Goal: Find specific page/section: Find specific page/section

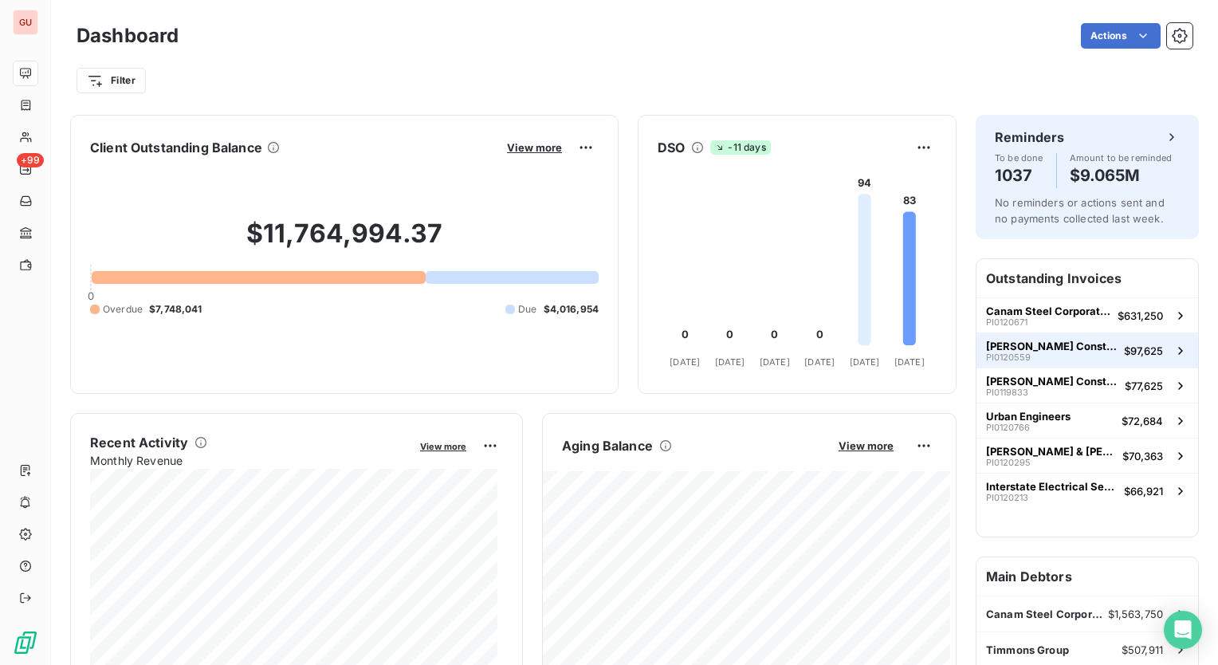
click at [1034, 347] on span "[PERSON_NAME] Construction" at bounding box center [1052, 346] width 132 height 13
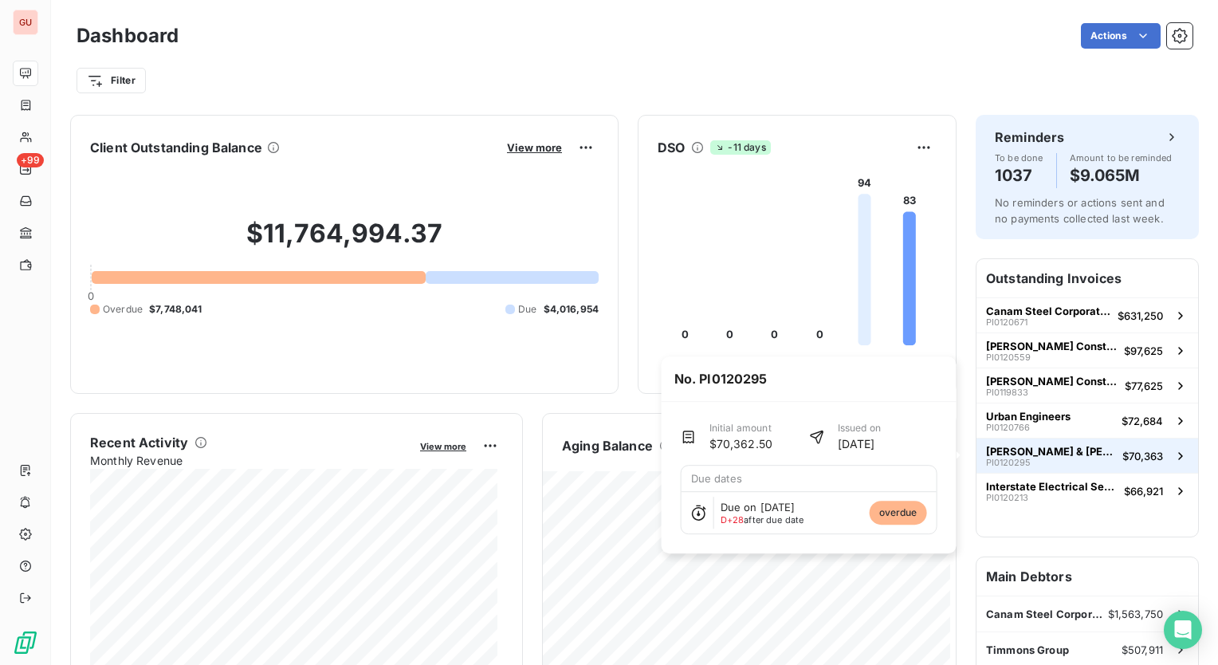
click at [1125, 458] on span "$70,363" at bounding box center [1142, 456] width 41 height 13
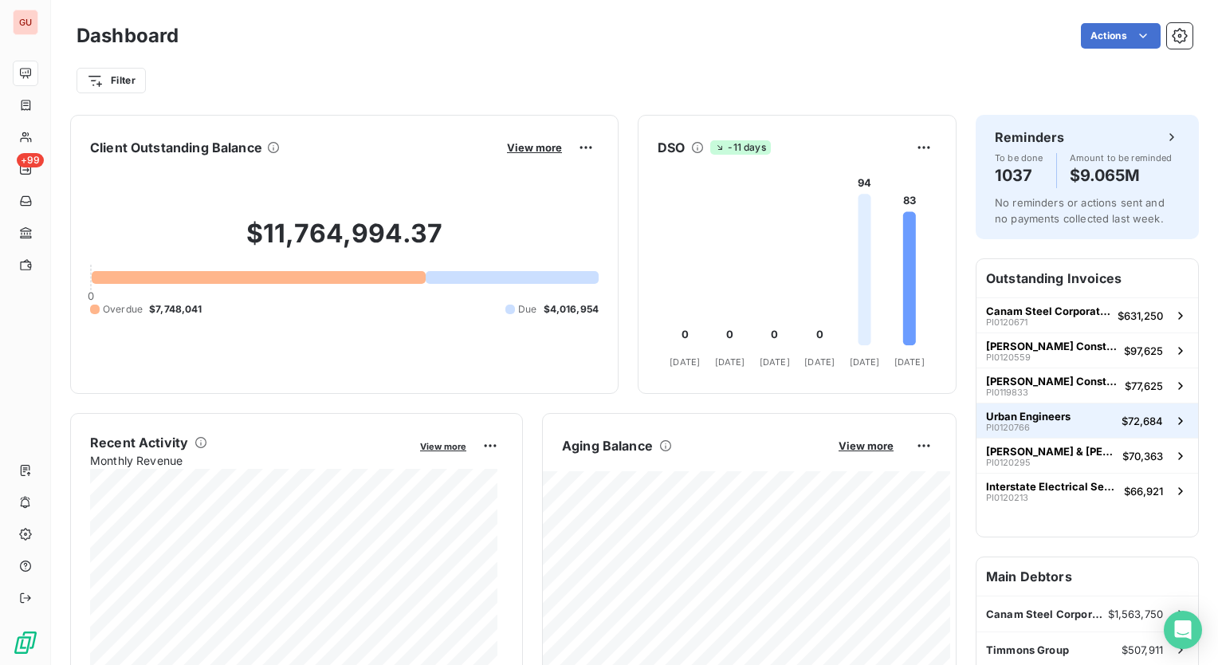
click at [998, 410] on span "Urban Engineers" at bounding box center [1028, 416] width 84 height 13
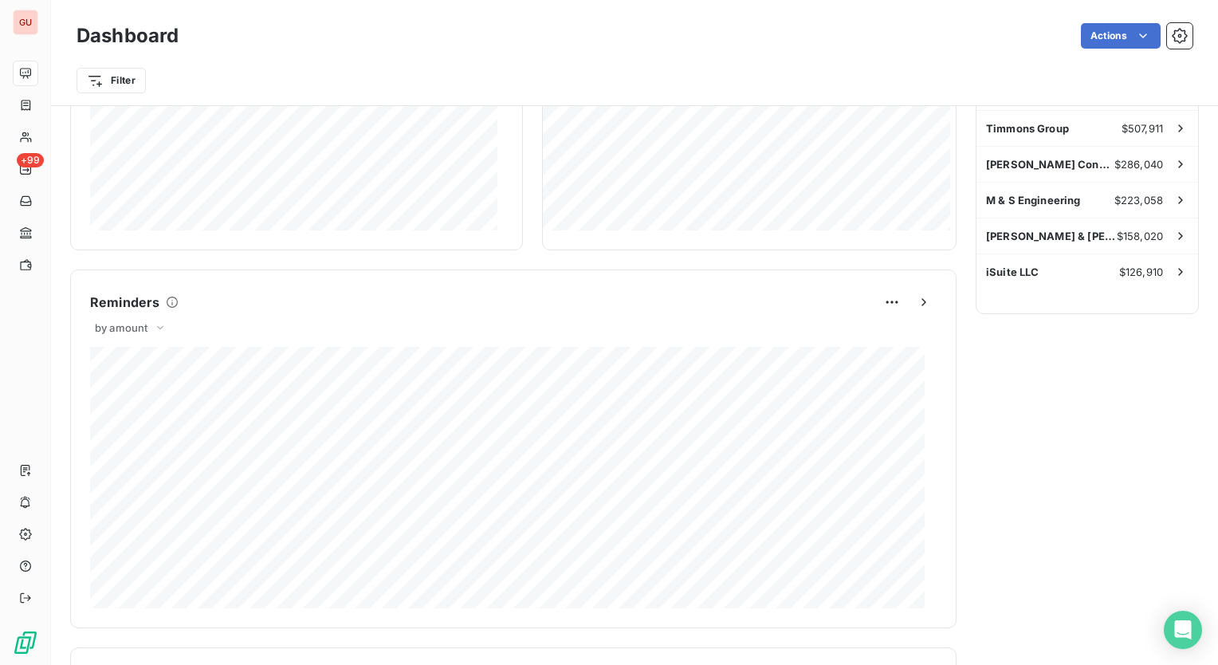
scroll to position [400, 0]
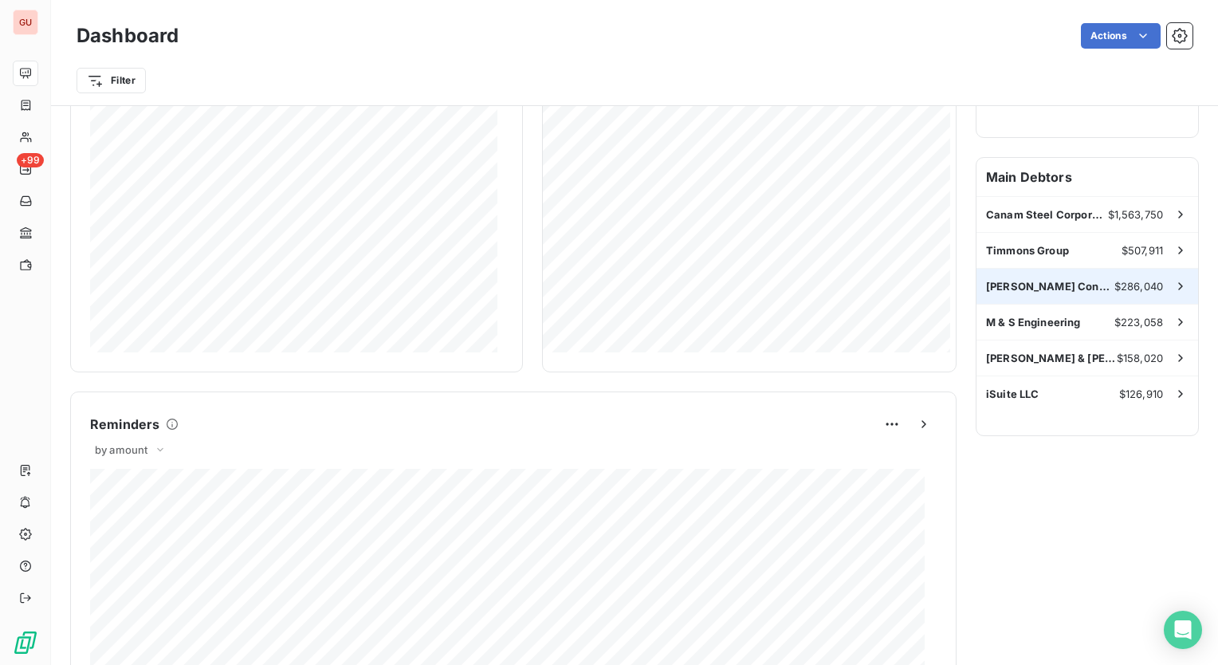
click at [1130, 283] on span "$286,040" at bounding box center [1138, 286] width 49 height 13
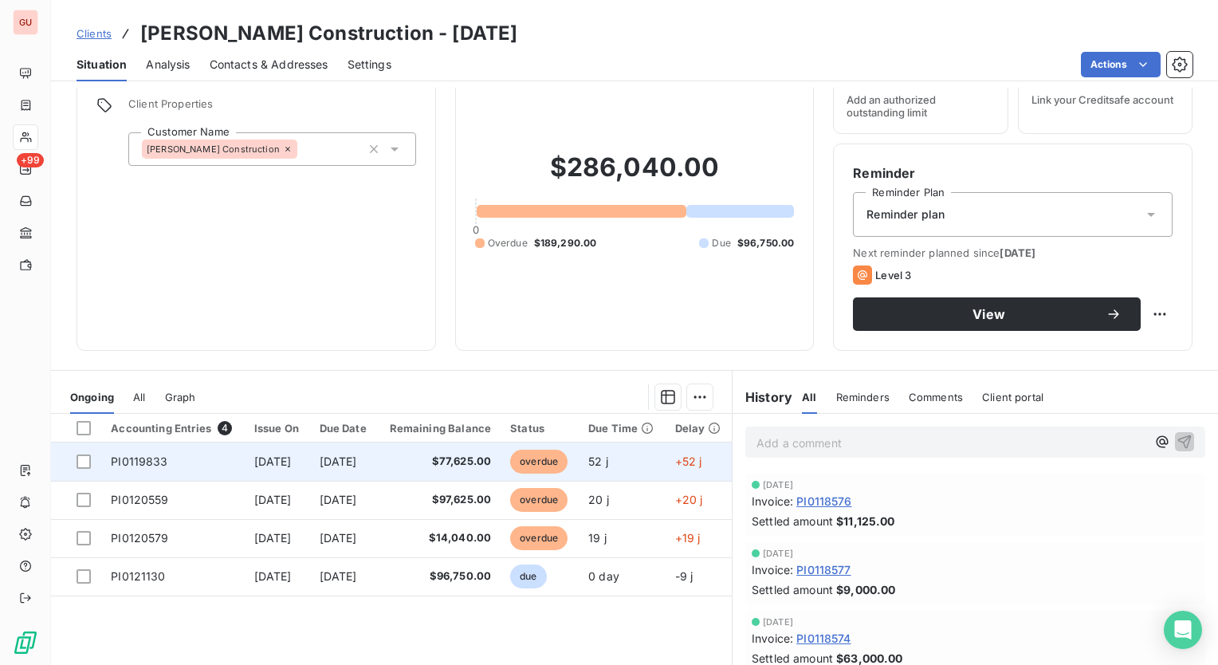
scroll to position [159, 0]
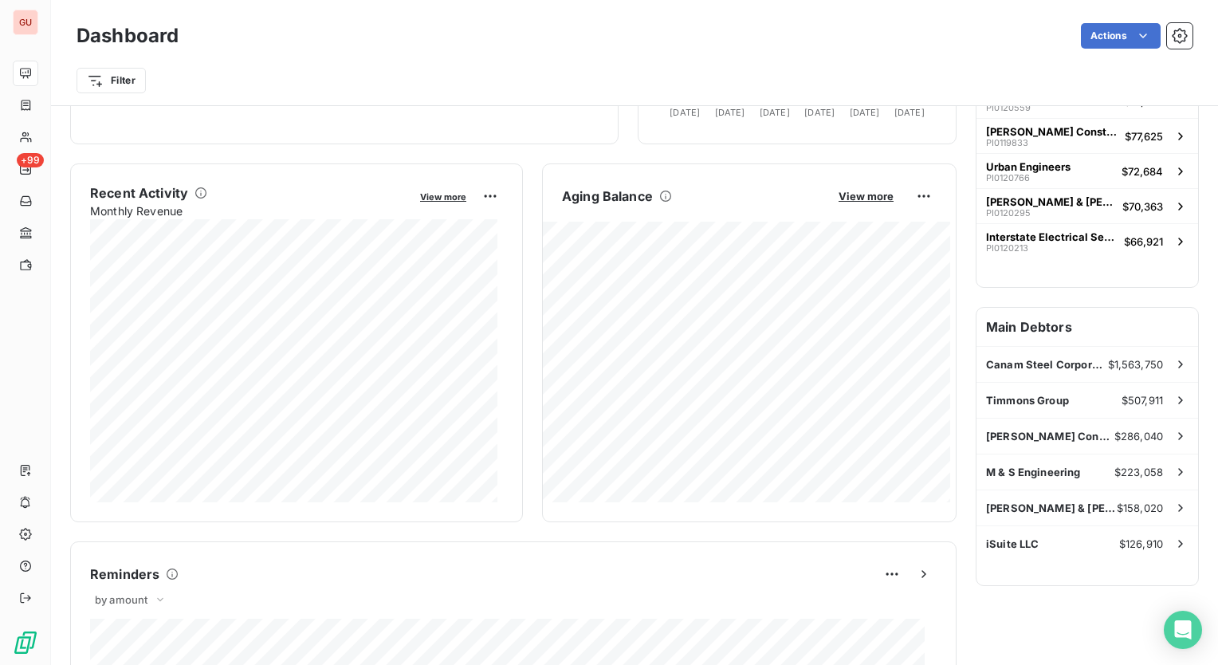
scroll to position [11, 0]
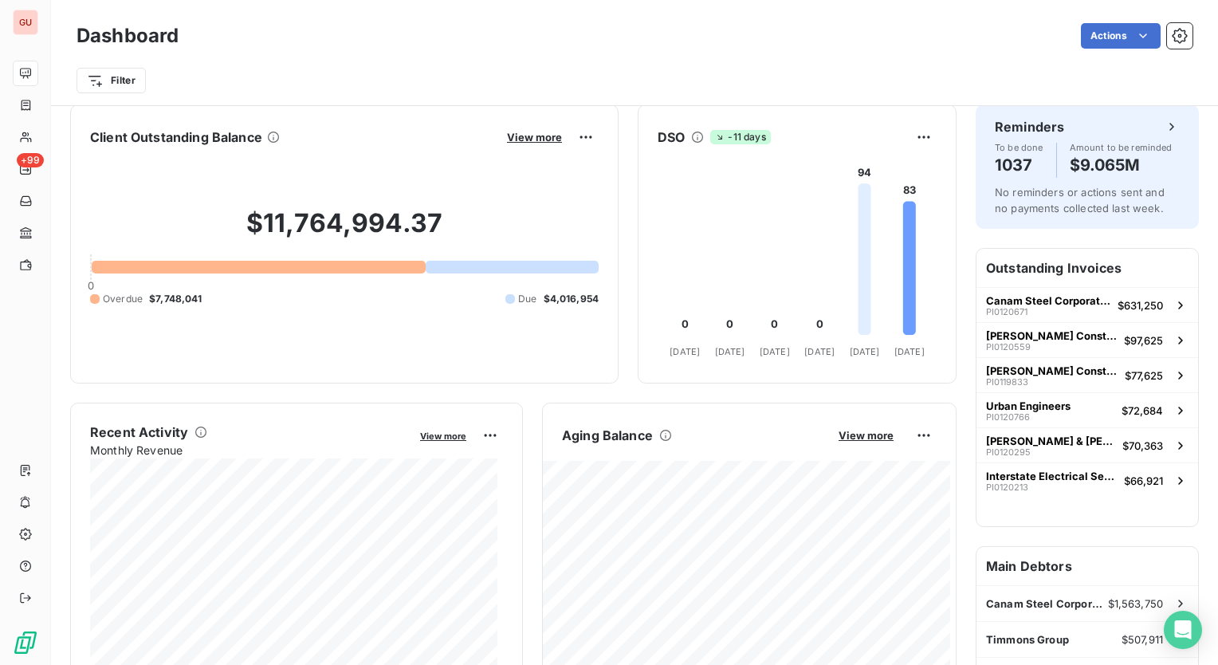
click at [201, 268] on div at bounding box center [259, 267] width 334 height 13
click at [518, 134] on span "View more" at bounding box center [534, 137] width 55 height 13
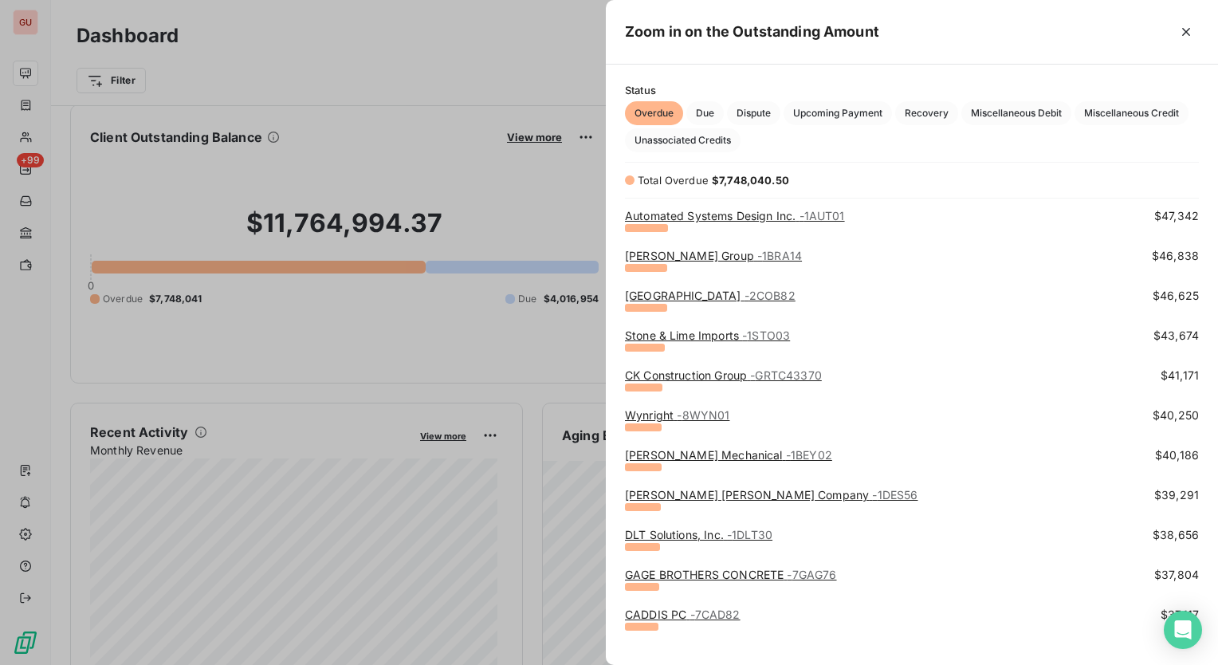
scroll to position [717, 0]
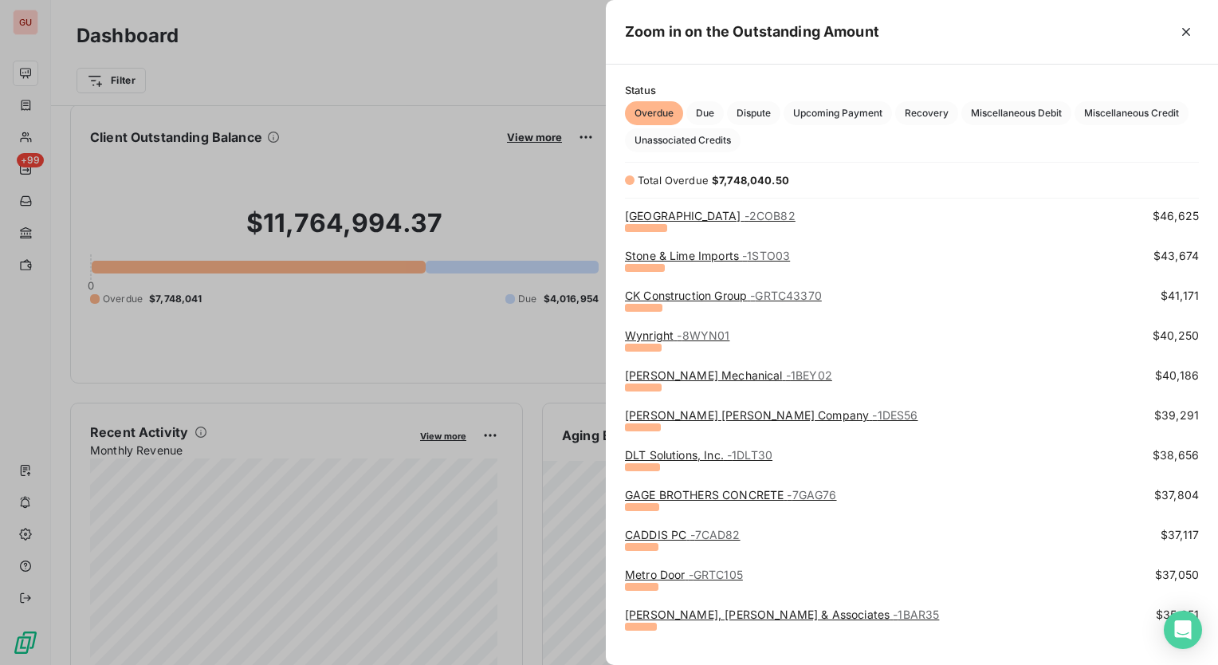
click at [778, 499] on link "GAGE BROTHERS CONCRETE - 7GAG76" at bounding box center [731, 495] width 212 height 14
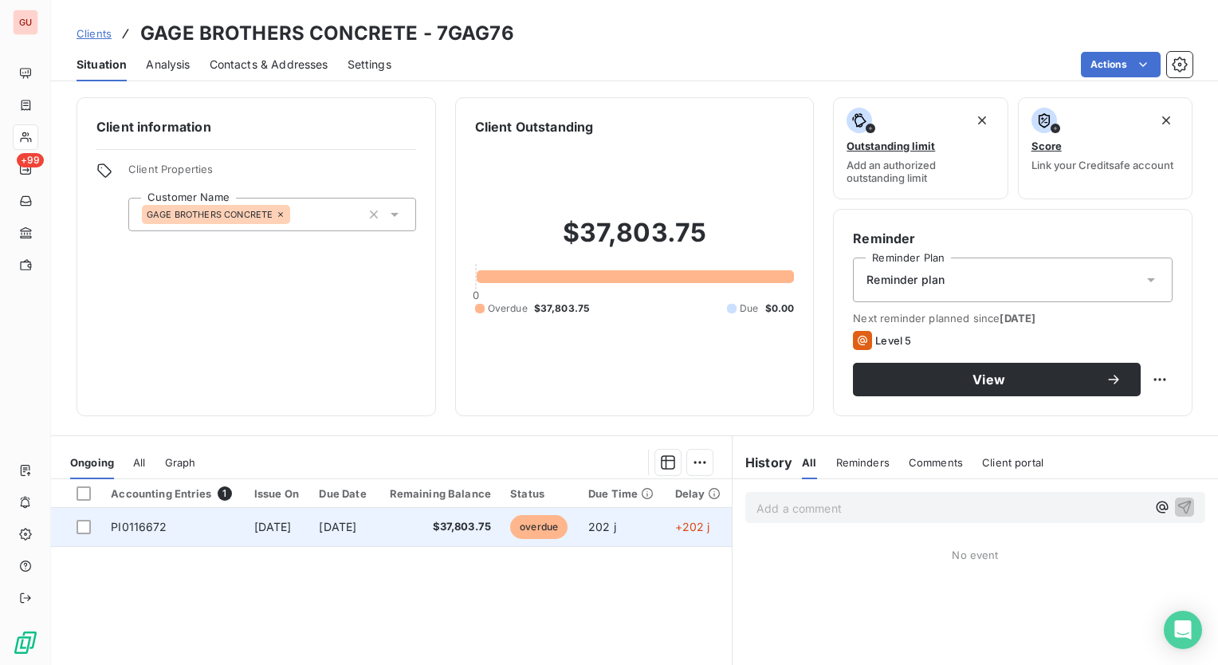
click at [148, 528] on span "PI0116672" at bounding box center [139, 527] width 56 height 14
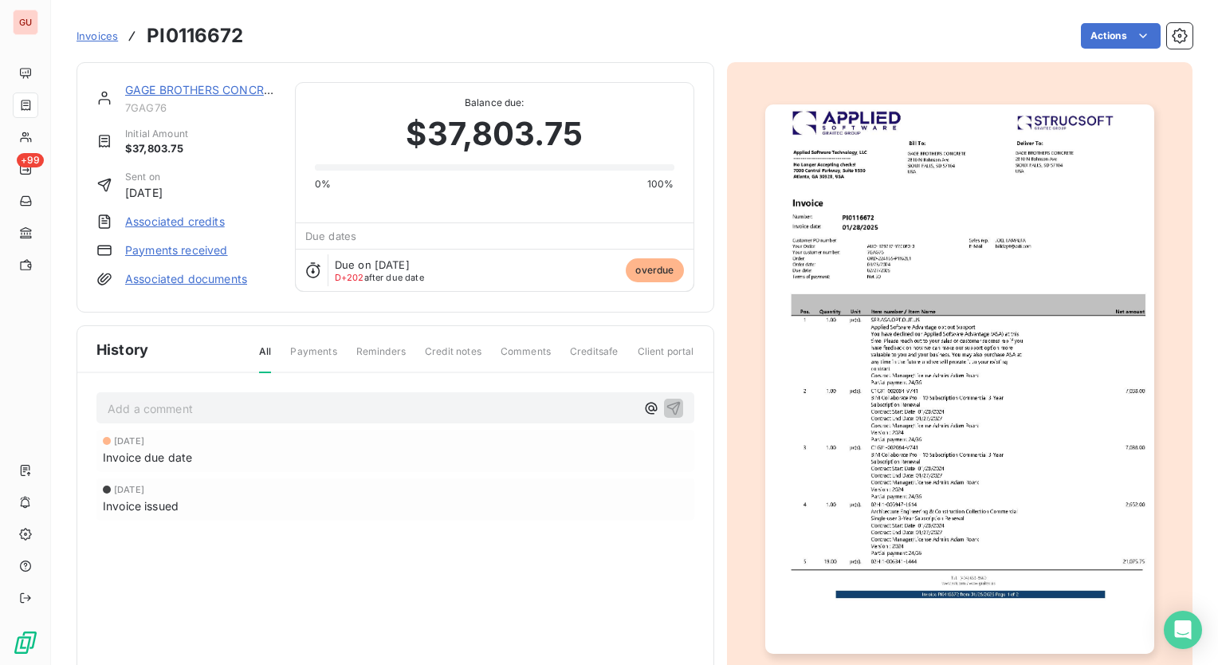
click at [907, 382] on img "button" at bounding box center [959, 378] width 389 height 549
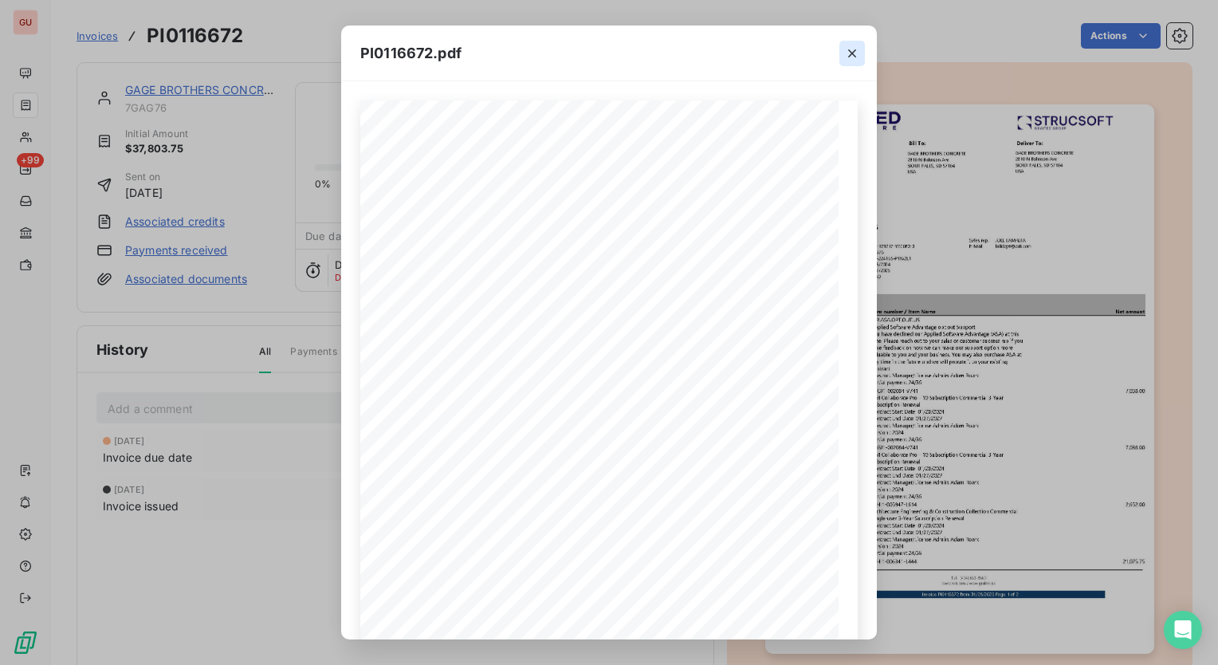
click at [852, 49] on icon "button" at bounding box center [852, 53] width 16 height 16
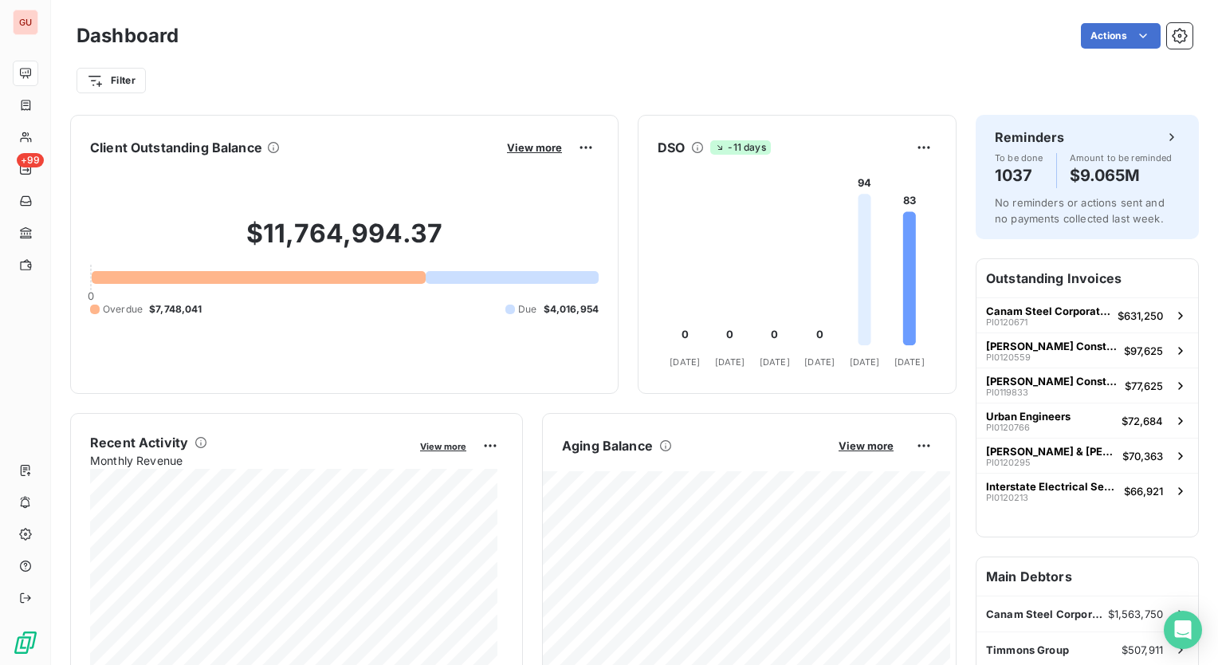
click at [302, 279] on div at bounding box center [259, 277] width 334 height 13
click at [522, 151] on span "View more" at bounding box center [534, 147] width 55 height 13
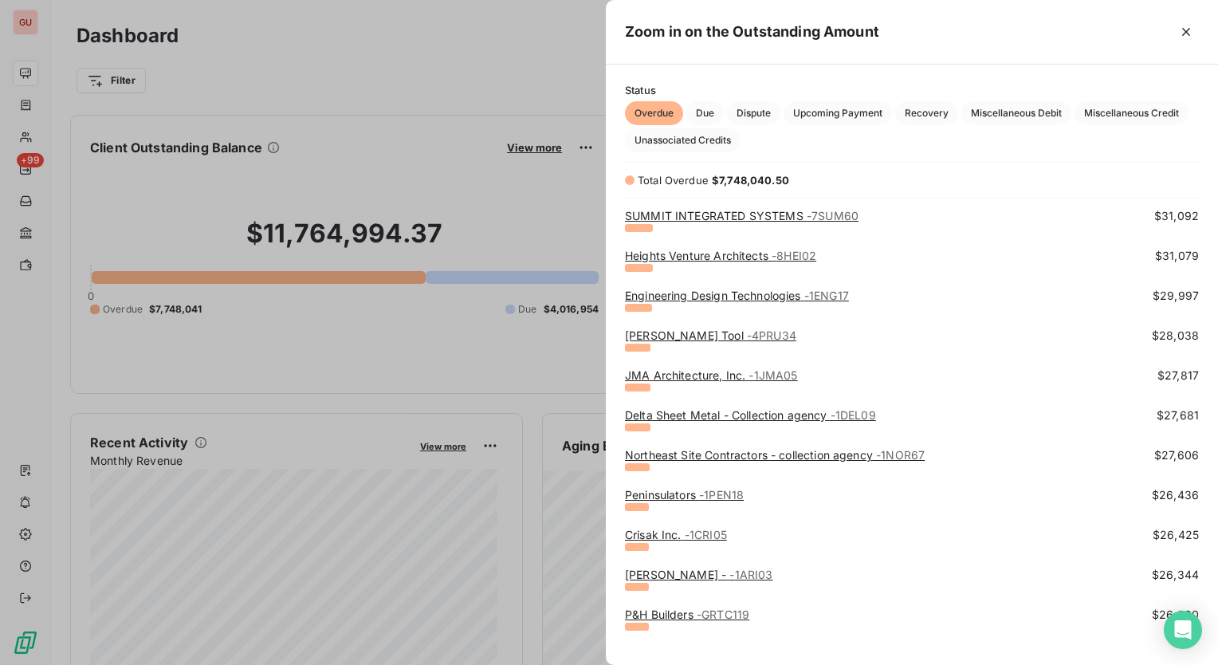
scroll to position [1514, 0]
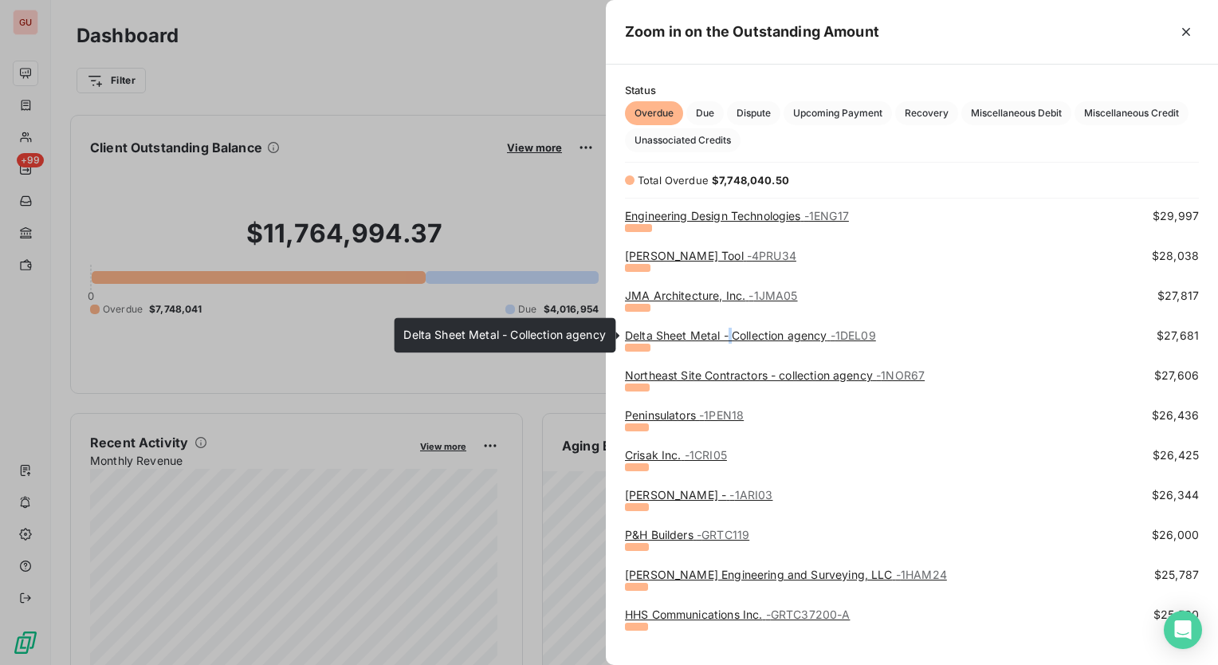
click at [728, 337] on link "Delta Sheet Metal - Collection agency - 1DEL09" at bounding box center [750, 335] width 251 height 14
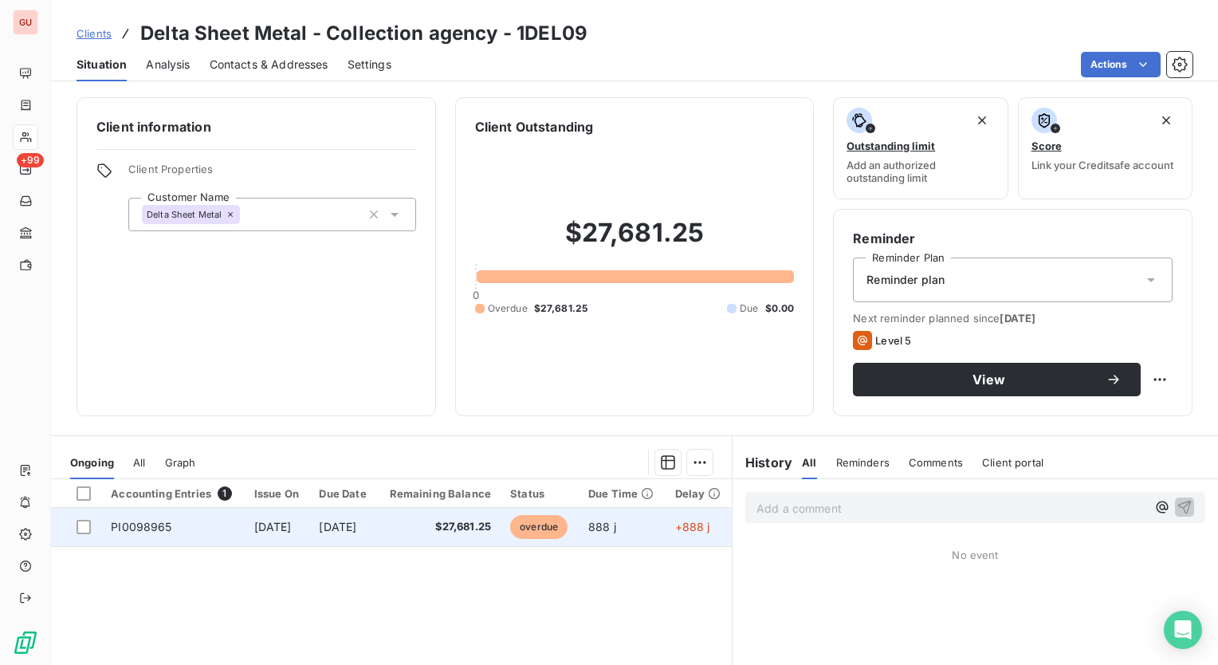
click at [287, 541] on td "Apr 12, 2023" at bounding box center [277, 527] width 65 height 38
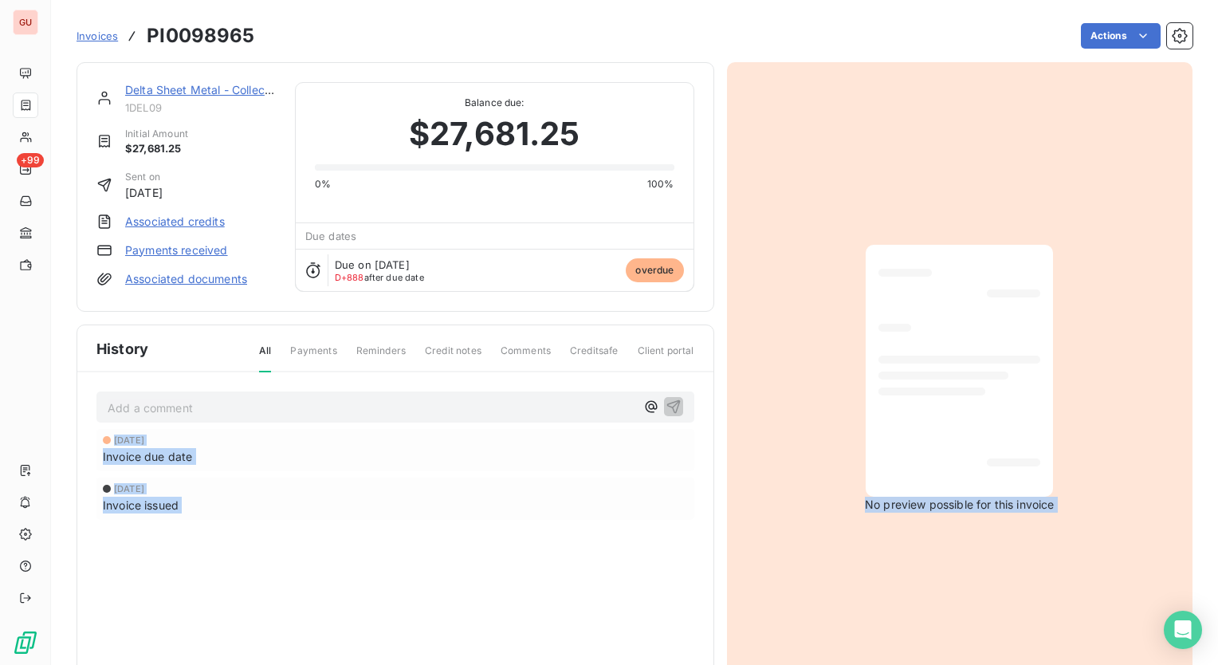
drag, startPoint x: 287, startPoint y: 541, endPoint x: 472, endPoint y: 560, distance: 185.8
click at [472, 560] on div "Apr 12, 2023 Invoice due date Apr 12, 2023 Invoice issued" at bounding box center [395, 506] width 598 height 155
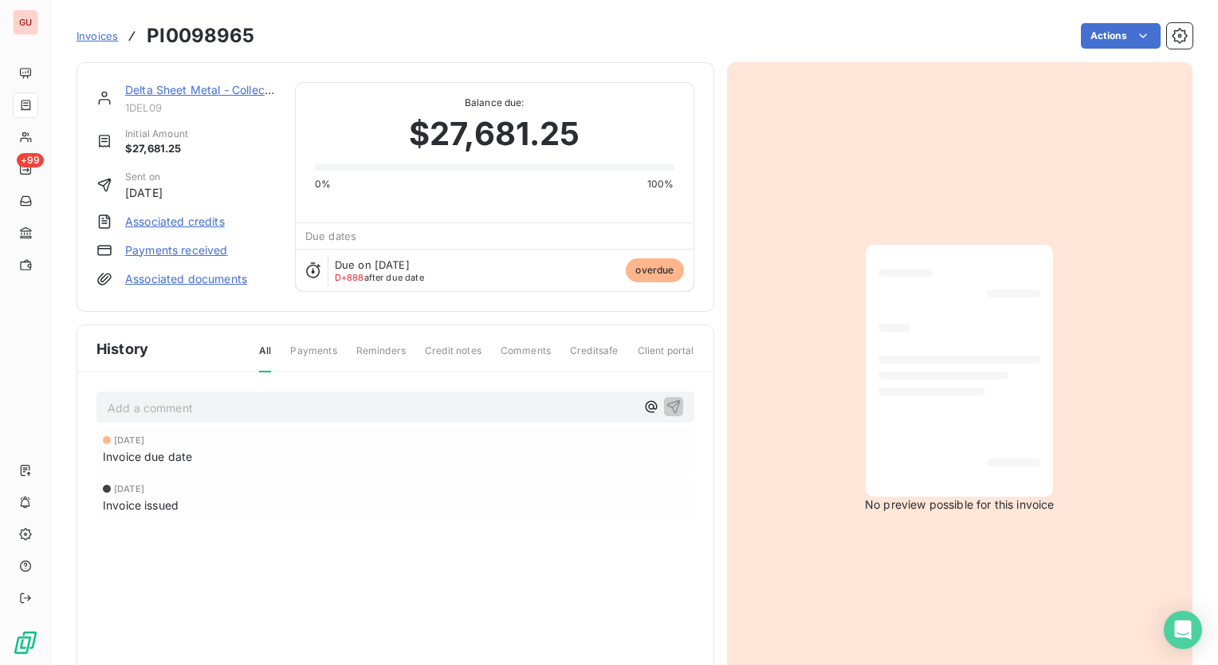
click at [143, 455] on span "Invoice due date" at bounding box center [147, 456] width 89 height 17
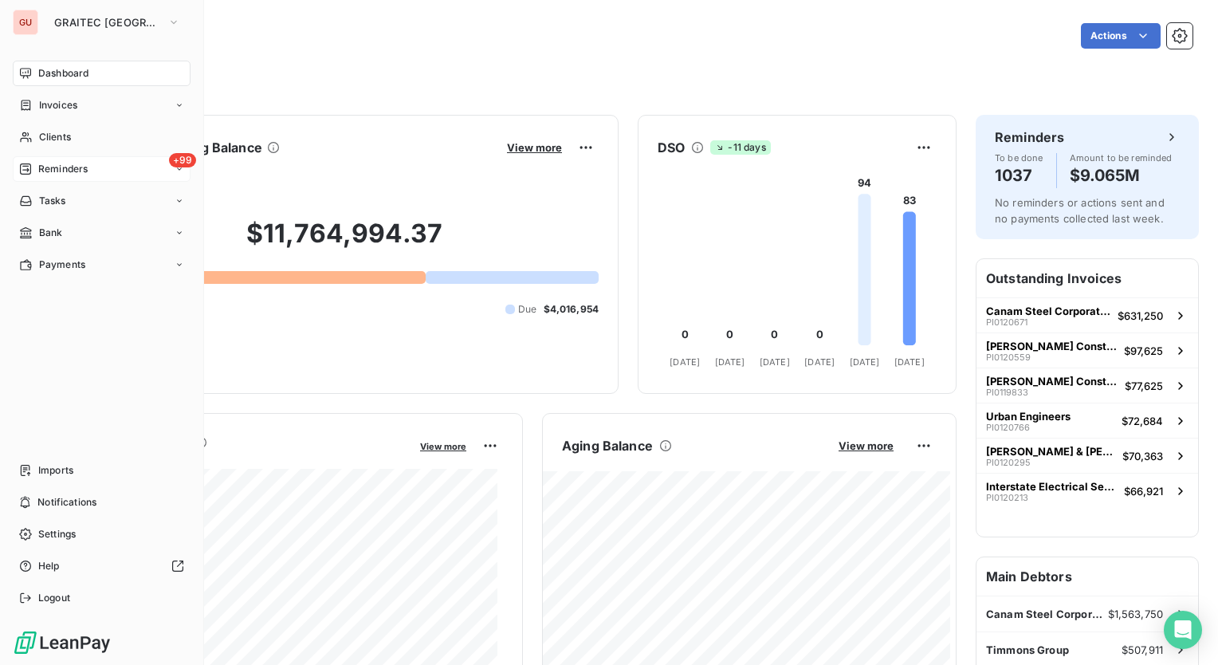
click at [53, 164] on span "Reminders" at bounding box center [62, 169] width 49 height 14
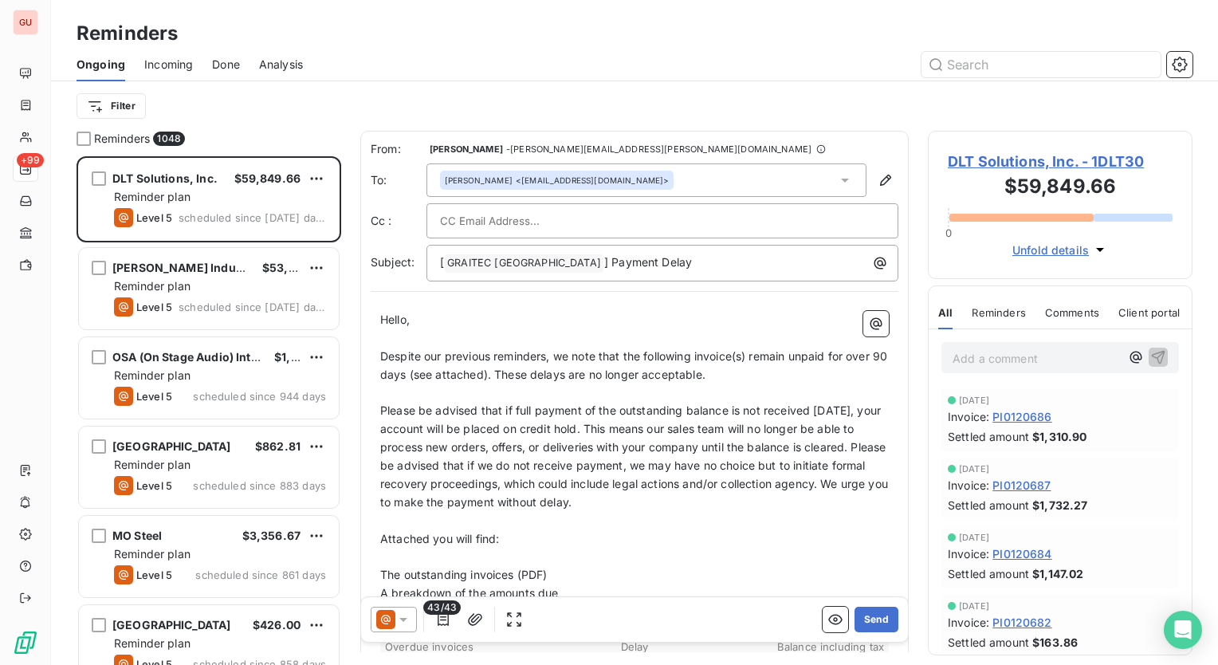
click at [591, 46] on div "Reminders" at bounding box center [634, 33] width 1167 height 29
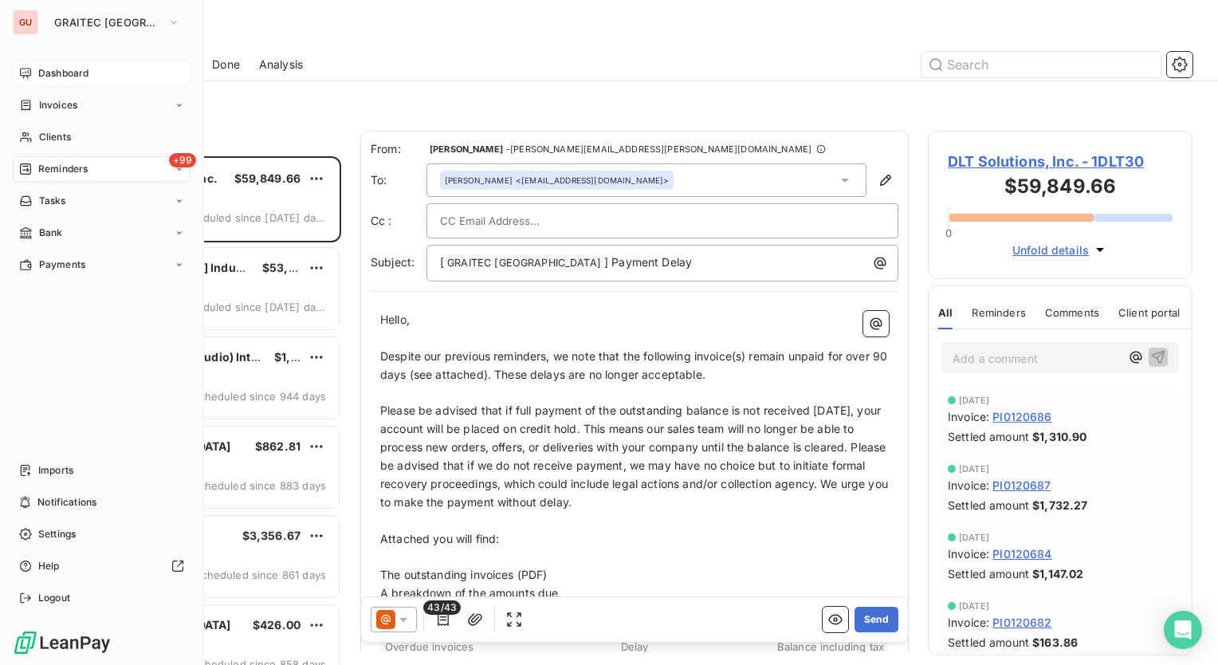
click at [53, 72] on span "Dashboard" at bounding box center [63, 73] width 50 height 14
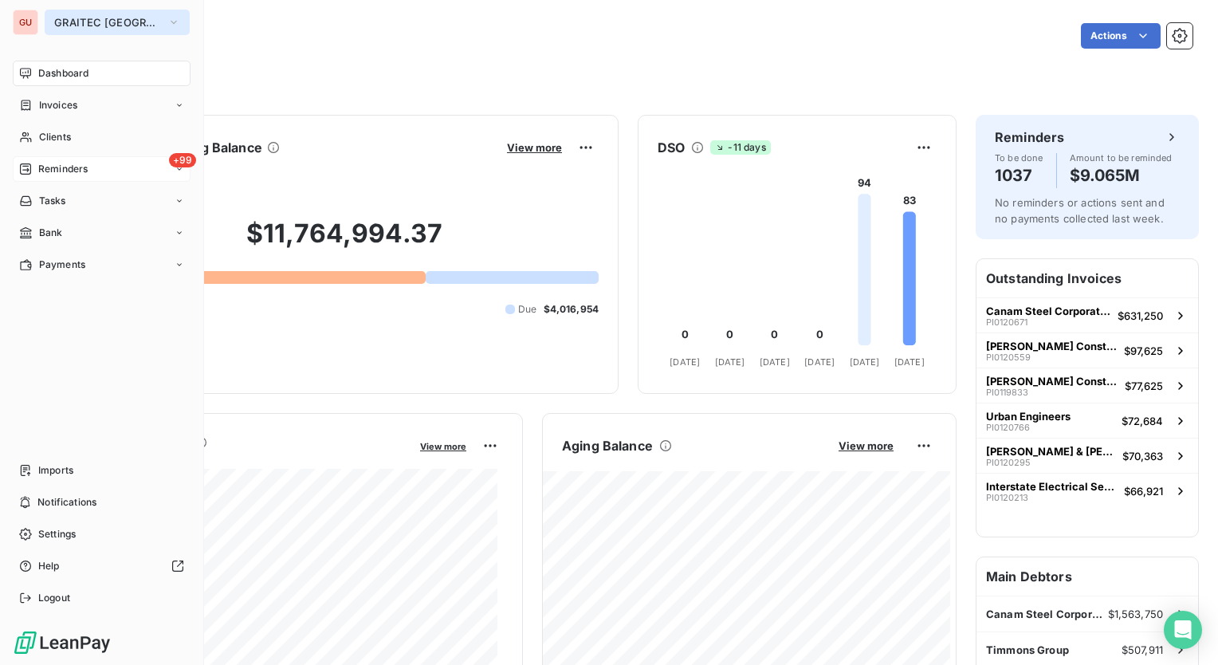
click at [125, 16] on span "GRAITEC [GEOGRAPHIC_DATA]" at bounding box center [107, 22] width 107 height 13
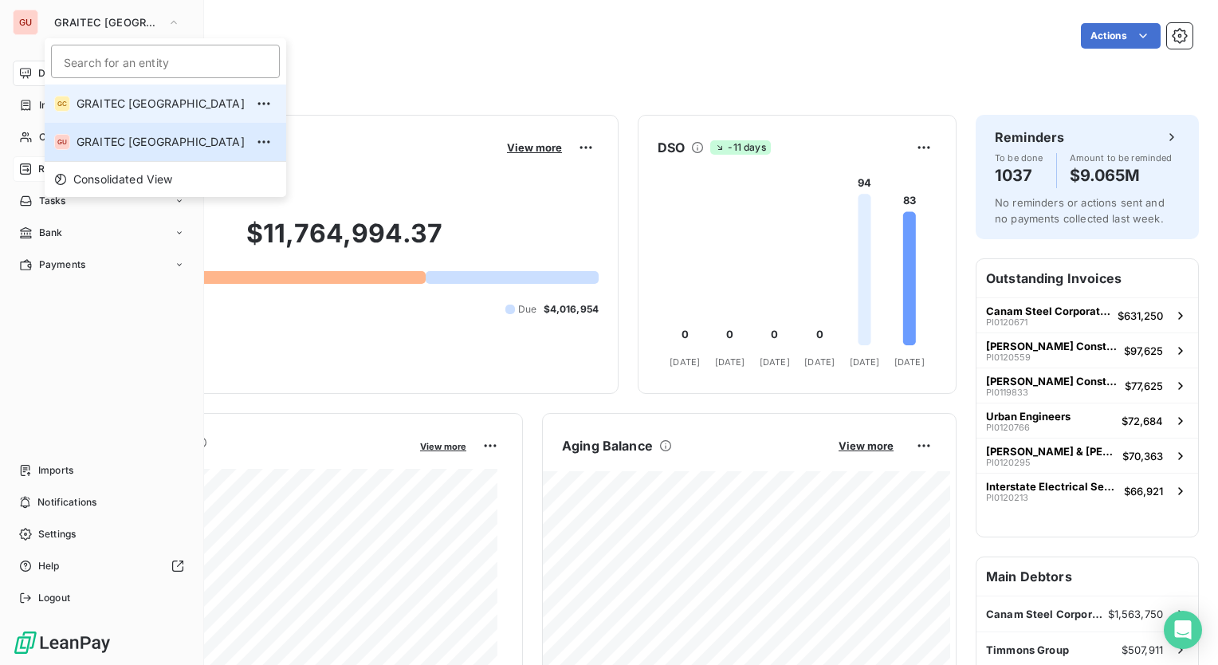
click at [112, 107] on span "GRAITEC CANADA" at bounding box center [161, 104] width 168 height 16
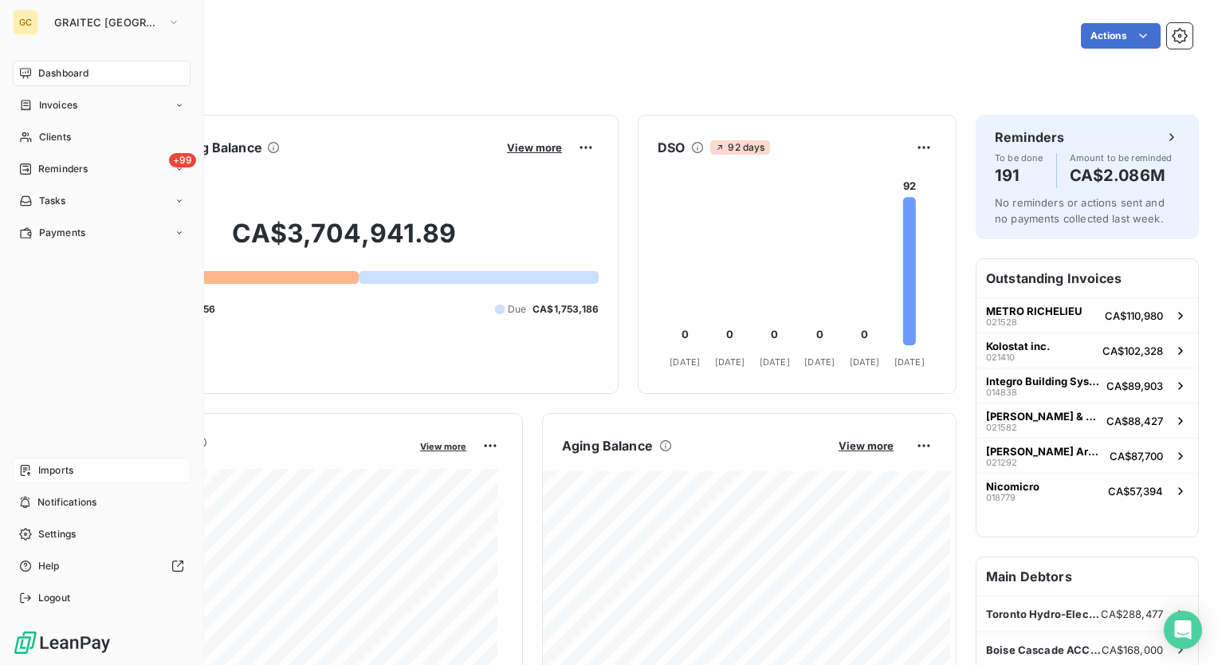
click at [45, 471] on span "Imports" at bounding box center [55, 470] width 35 height 14
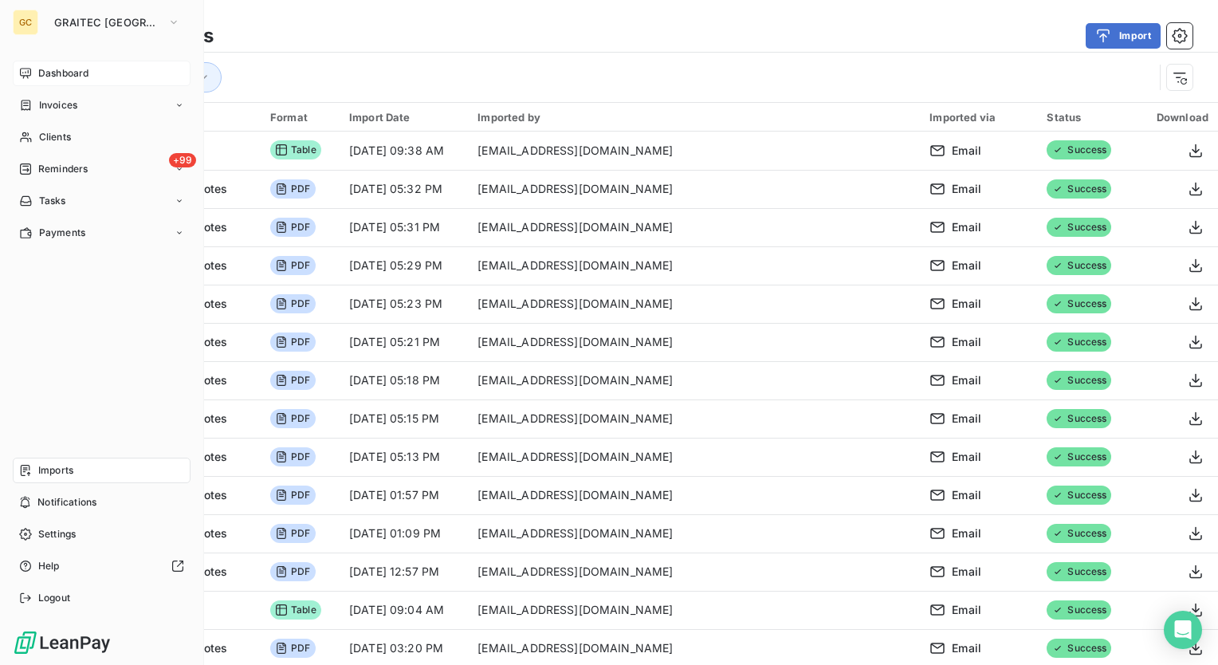
click at [46, 67] on span "Dashboard" at bounding box center [63, 73] width 50 height 14
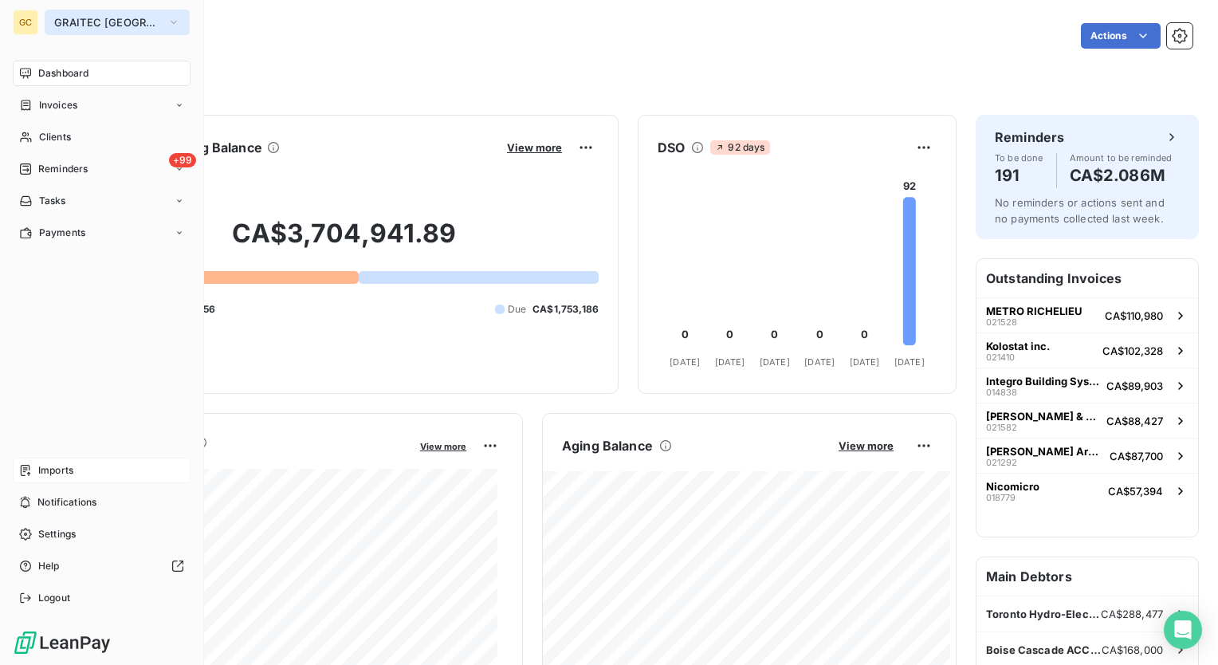
click at [86, 19] on span "GRAITEC CANADA" at bounding box center [107, 22] width 107 height 13
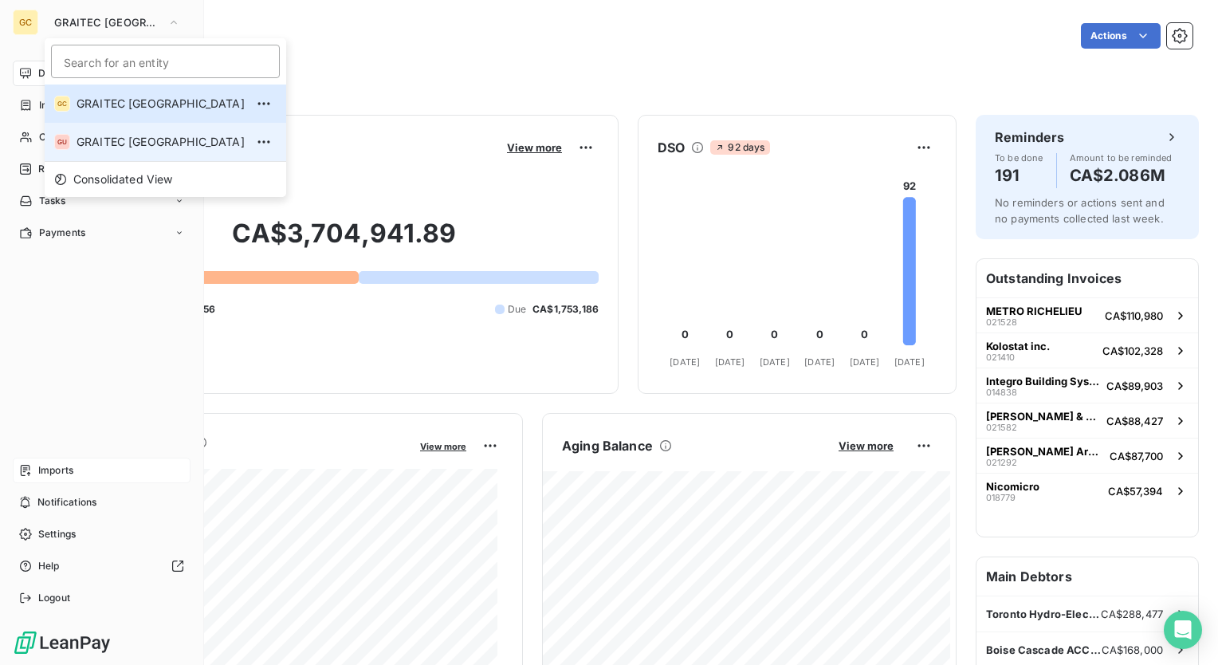
click at [100, 145] on span "GRAITEC [GEOGRAPHIC_DATA]" at bounding box center [161, 142] width 168 height 16
